Goal: Check status

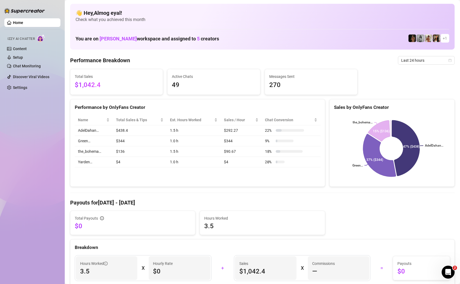
click at [402, 57] on span "Last 24 hours" at bounding box center [426, 60] width 50 height 8
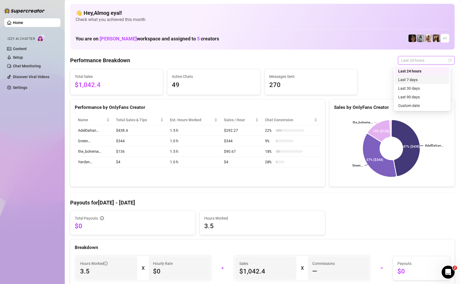
click at [407, 82] on div "Last 7 days" at bounding box center [422, 80] width 48 height 6
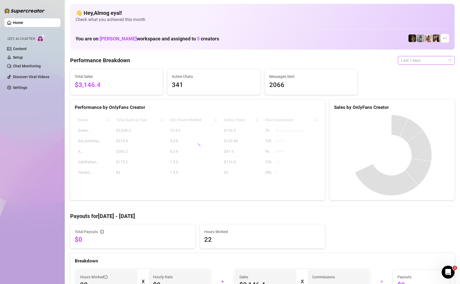
click at [413, 61] on span "Last 7 days" at bounding box center [426, 60] width 50 height 8
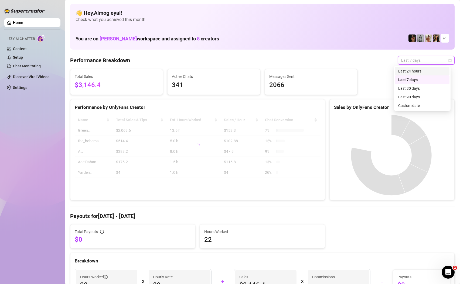
click at [415, 71] on div "Last 24 hours" at bounding box center [422, 71] width 48 height 6
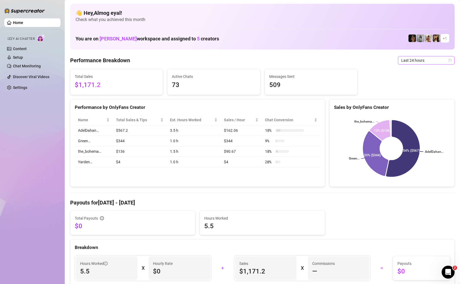
click at [411, 61] on span "Last 24 hours" at bounding box center [426, 60] width 50 height 8
click at [414, 78] on div "Last 7 days" at bounding box center [422, 80] width 48 height 6
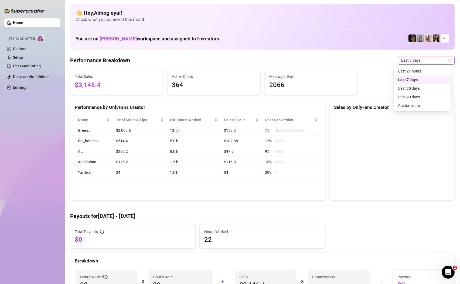
click at [430, 63] on span "Last 7 days" at bounding box center [426, 60] width 50 height 8
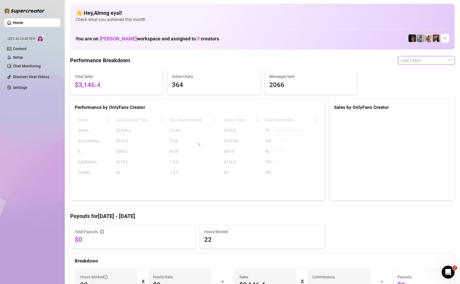
click at [428, 73] on div "Total Sales $3,146.4 Active Chats 364 Messages Sent 2066" at bounding box center [262, 82] width 388 height 26
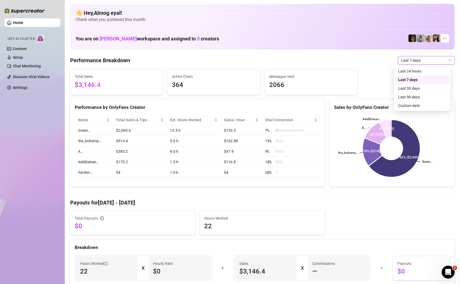
click at [418, 61] on span "Last 7 days" at bounding box center [426, 60] width 50 height 8
click at [420, 73] on div "Last 24 hours" at bounding box center [422, 71] width 48 height 6
